Goal: Task Accomplishment & Management: Use online tool/utility

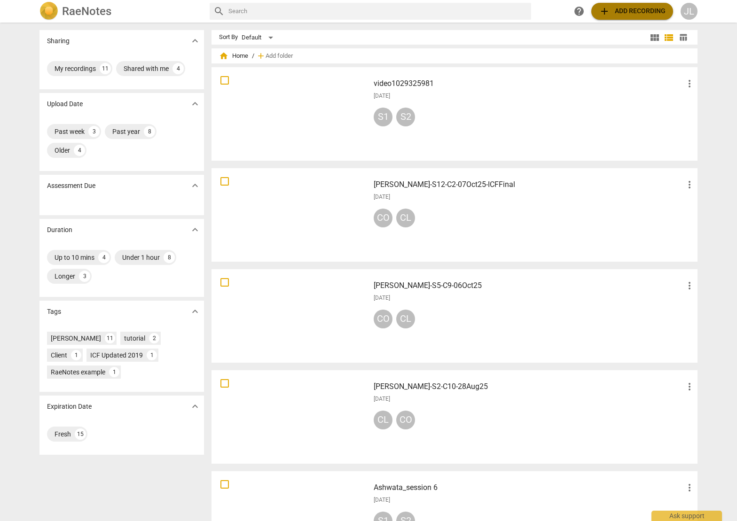
click at [603, 10] on span "add" at bounding box center [604, 11] width 11 height 11
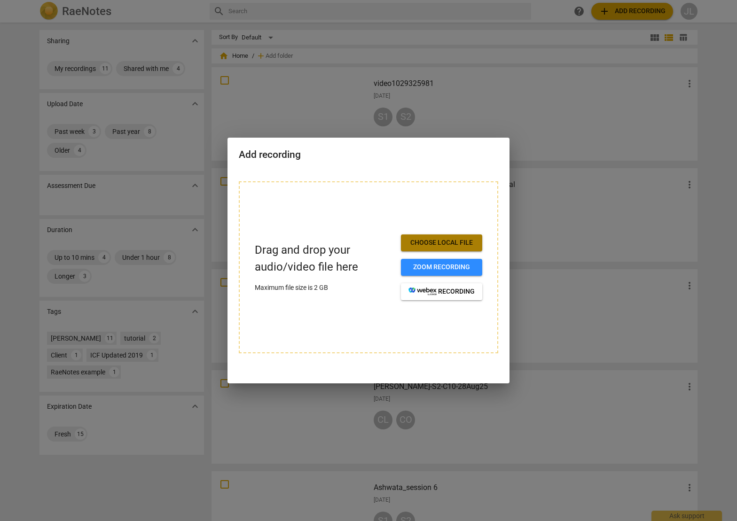
click at [425, 240] on span "Choose local file" at bounding box center [442, 242] width 66 height 9
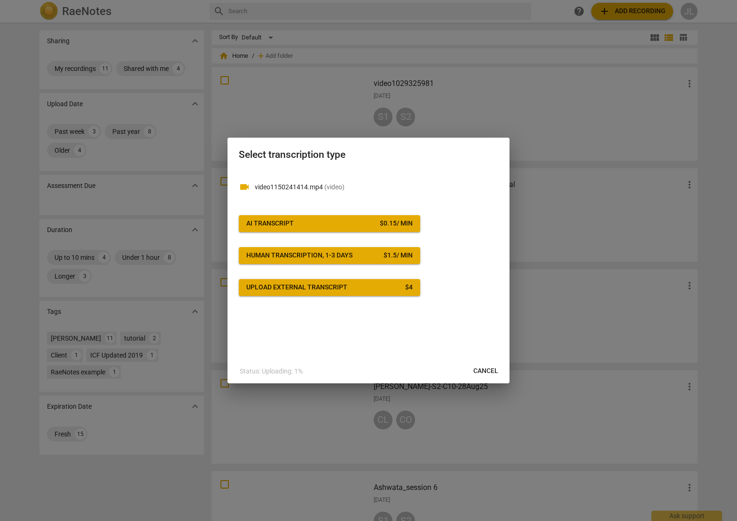
click at [317, 222] on span "AI Transcript $ 0.15 / min" at bounding box center [329, 223] width 166 height 9
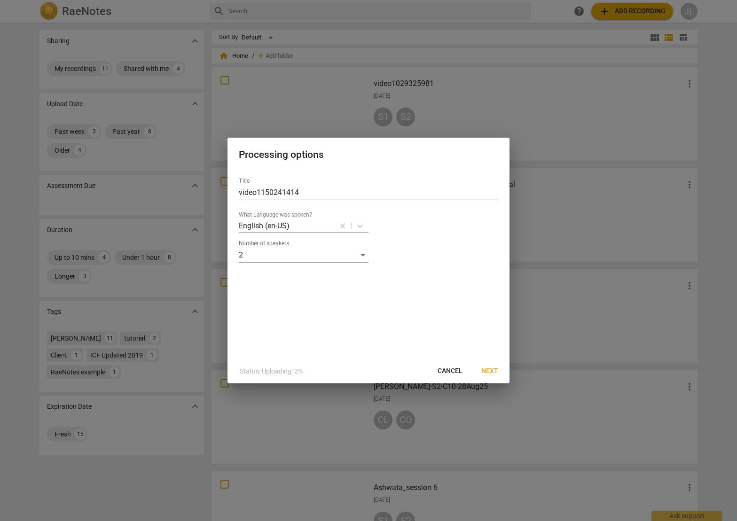
click at [490, 374] on span "Next" at bounding box center [489, 371] width 17 height 9
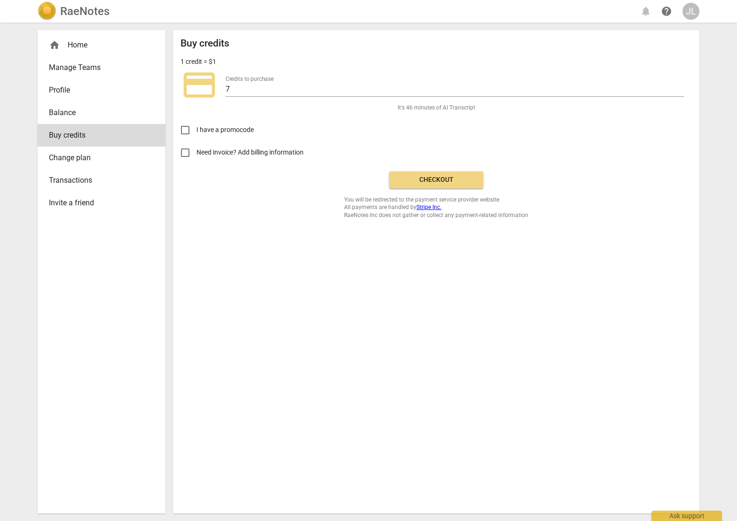
click at [426, 178] on span "Checkout" at bounding box center [436, 179] width 79 height 9
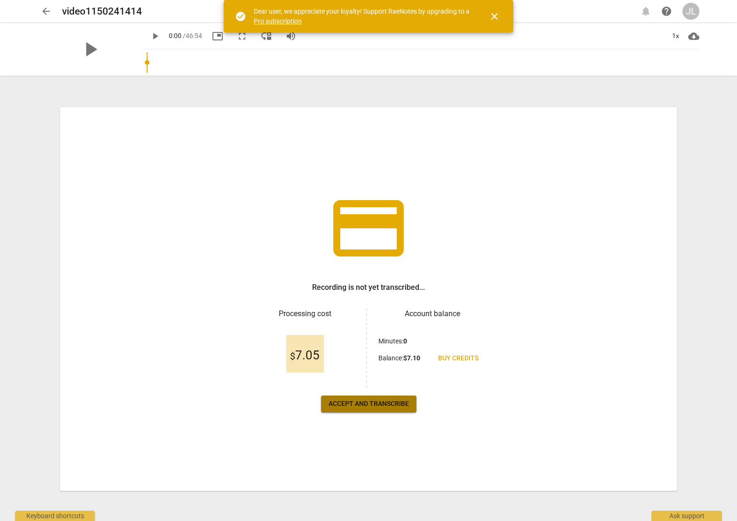
click at [368, 404] on span "Accept and transcribe" at bounding box center [369, 404] width 80 height 9
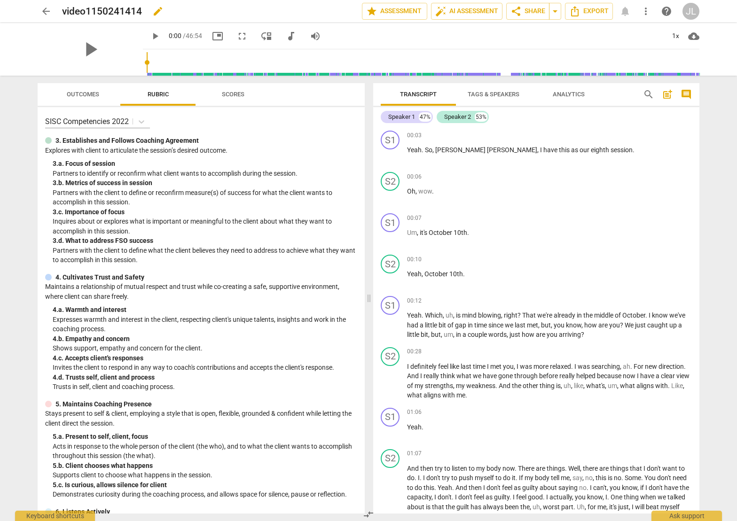
click at [269, 15] on div "video1150241414 edit" at bounding box center [208, 11] width 292 height 17
click at [406, 114] on div "Speaker 1" at bounding box center [401, 116] width 27 height 9
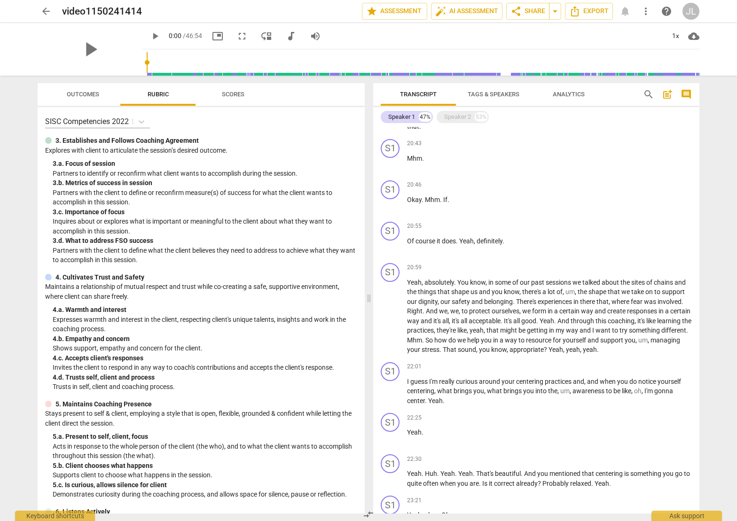
scroll to position [2256, 0]
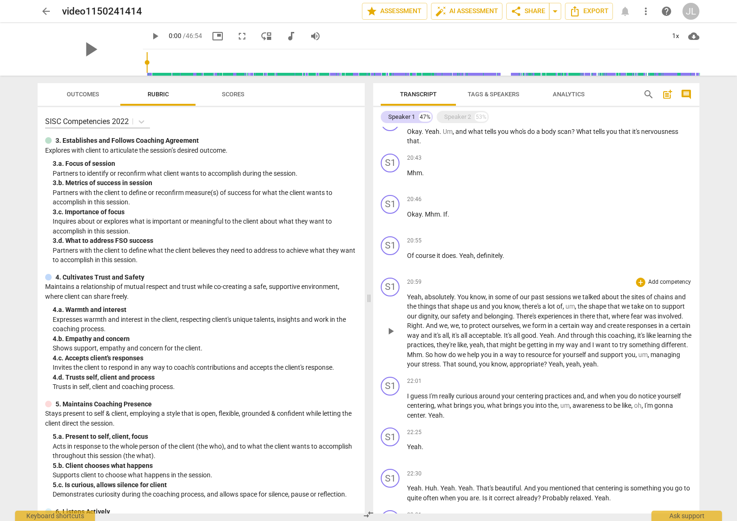
click at [673, 301] on span "chains" at bounding box center [664, 297] width 21 height 8
click at [675, 301] on span "chains" at bounding box center [664, 297] width 21 height 8
click at [500, 349] on span "that" at bounding box center [494, 345] width 14 height 8
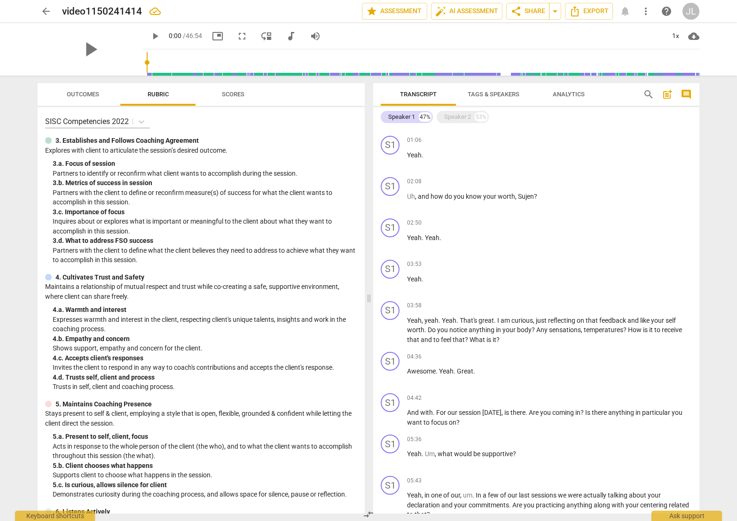
scroll to position [0, 0]
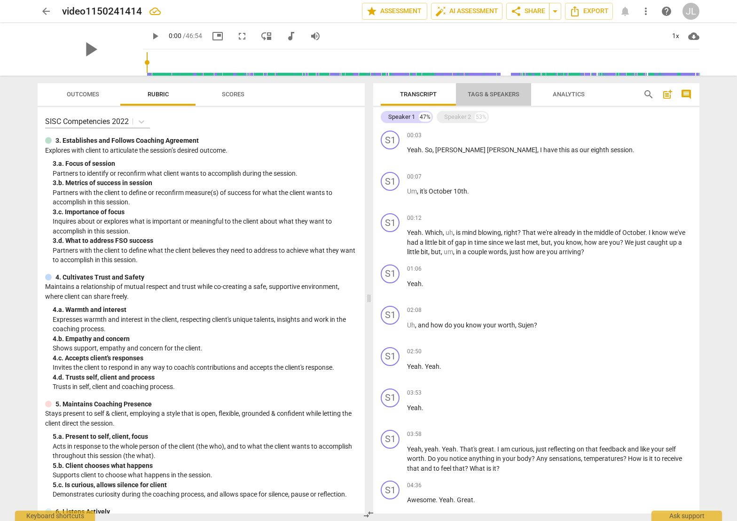
click at [506, 97] on span "Tags & Speakers" at bounding box center [494, 94] width 52 height 7
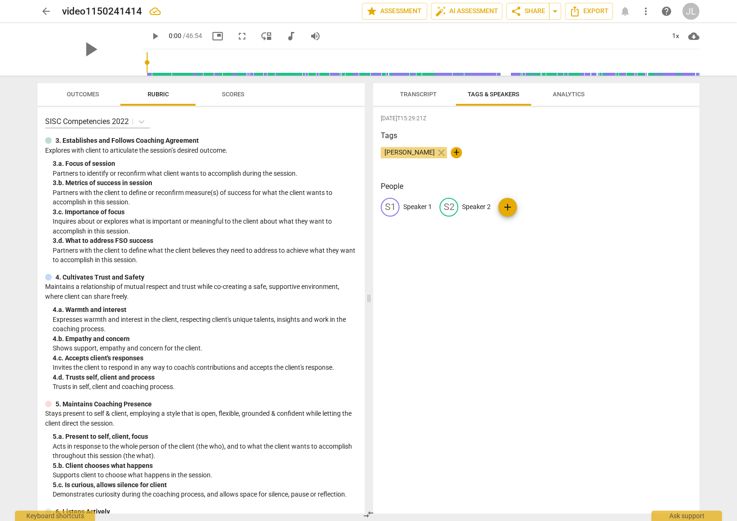
click at [414, 207] on p "Speaker 1" at bounding box center [417, 207] width 29 height 10
type input "Coach"
click at [544, 206] on p "Speaker 2" at bounding box center [537, 207] width 29 height 10
type input "Client"
click at [627, 197] on div "People CO Coach edit Client delete add" at bounding box center [536, 206] width 311 height 51
